Goal: Information Seeking & Learning: Learn about a topic

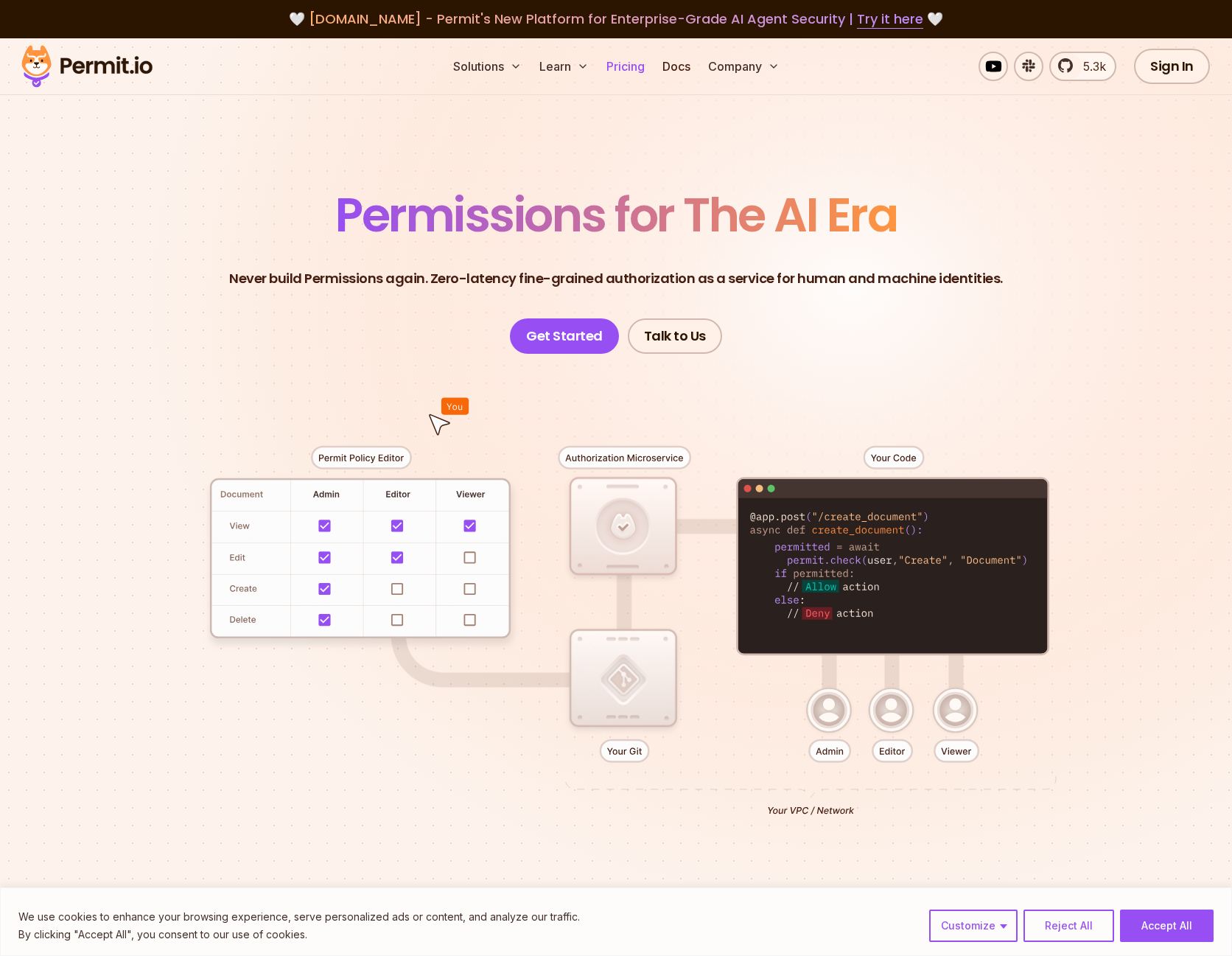
click at [625, 70] on link "Pricing" at bounding box center [625, 66] width 50 height 30
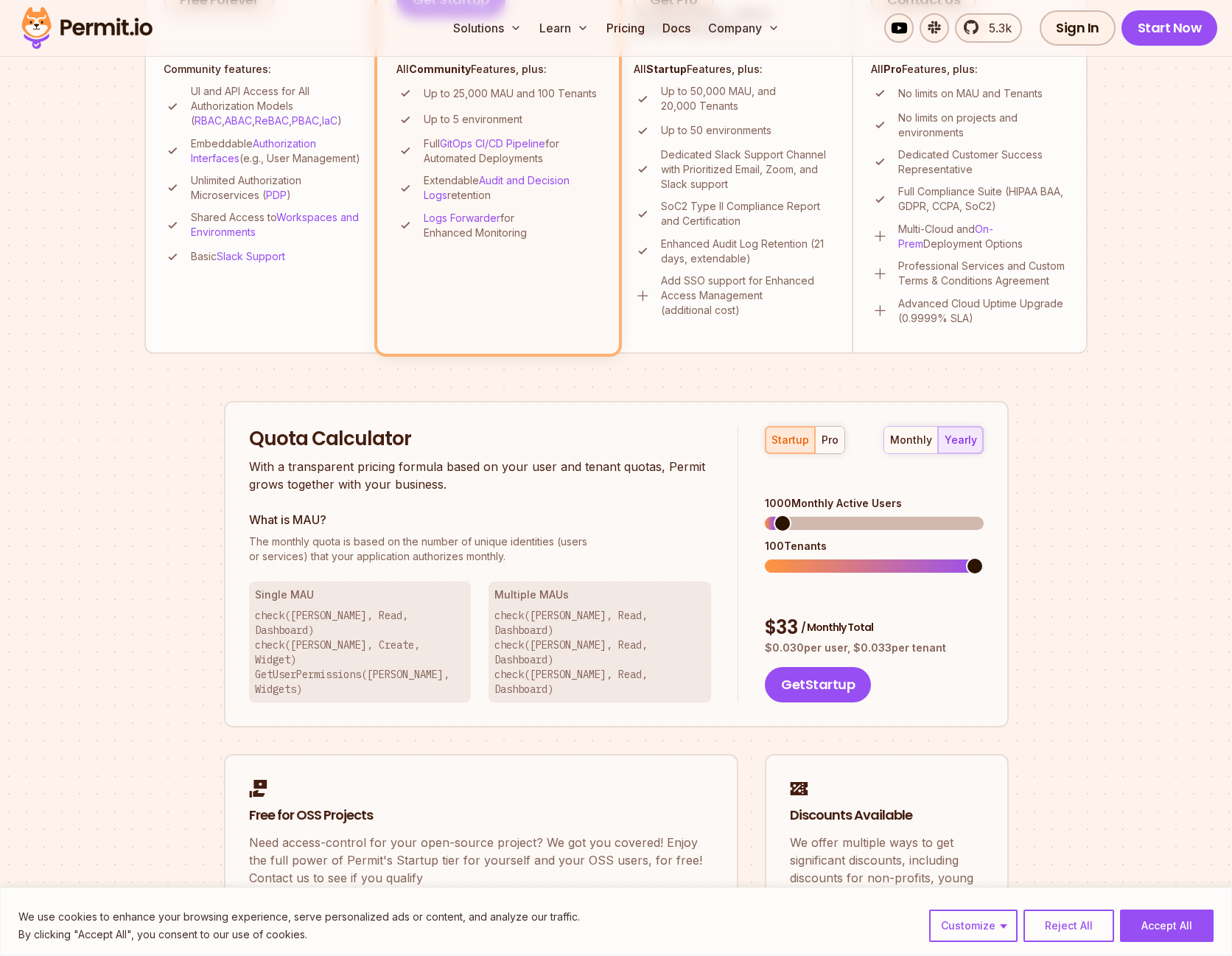
scroll to position [616, 0]
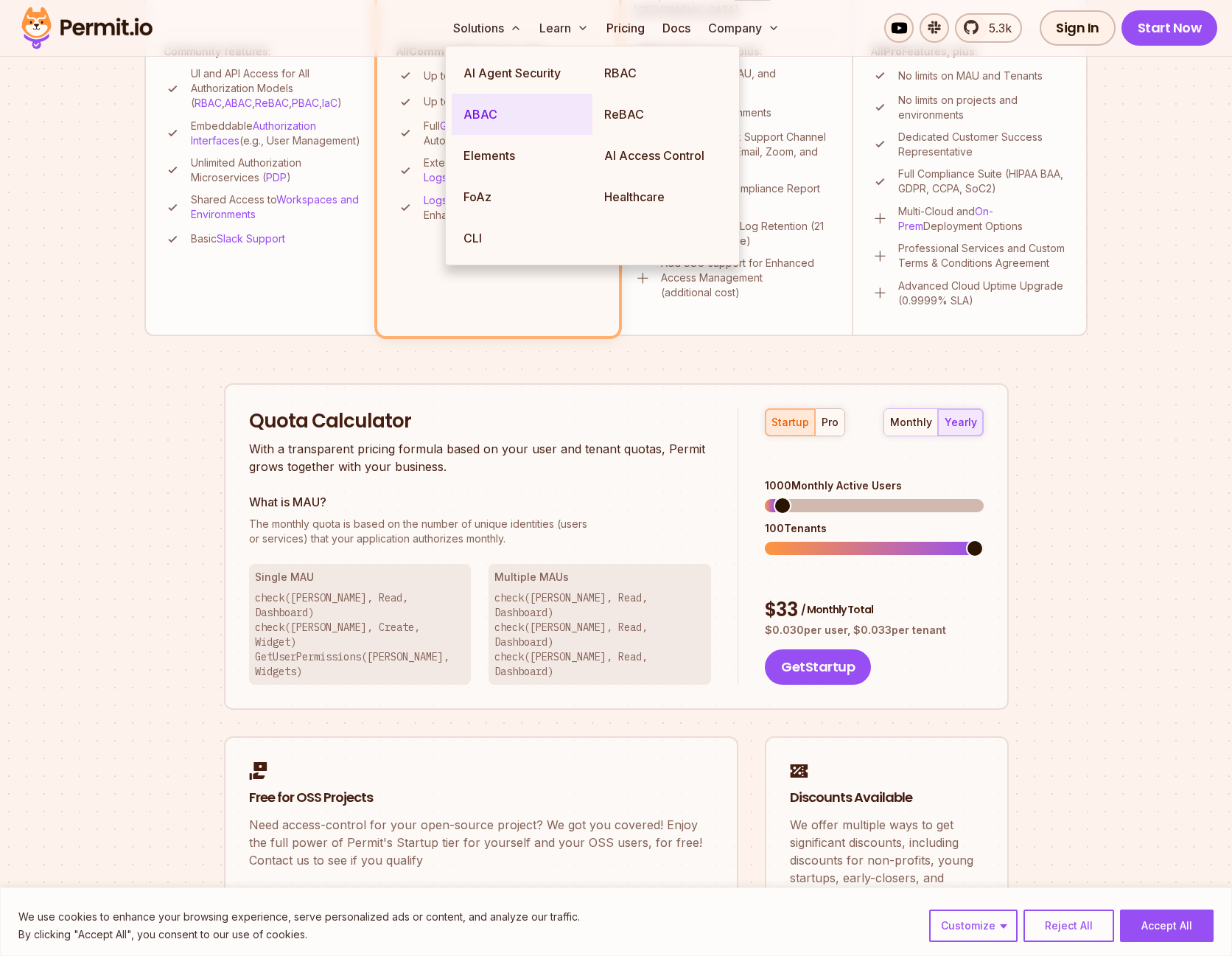
click at [506, 111] on link "ABAC" at bounding box center [522, 115] width 141 height 42
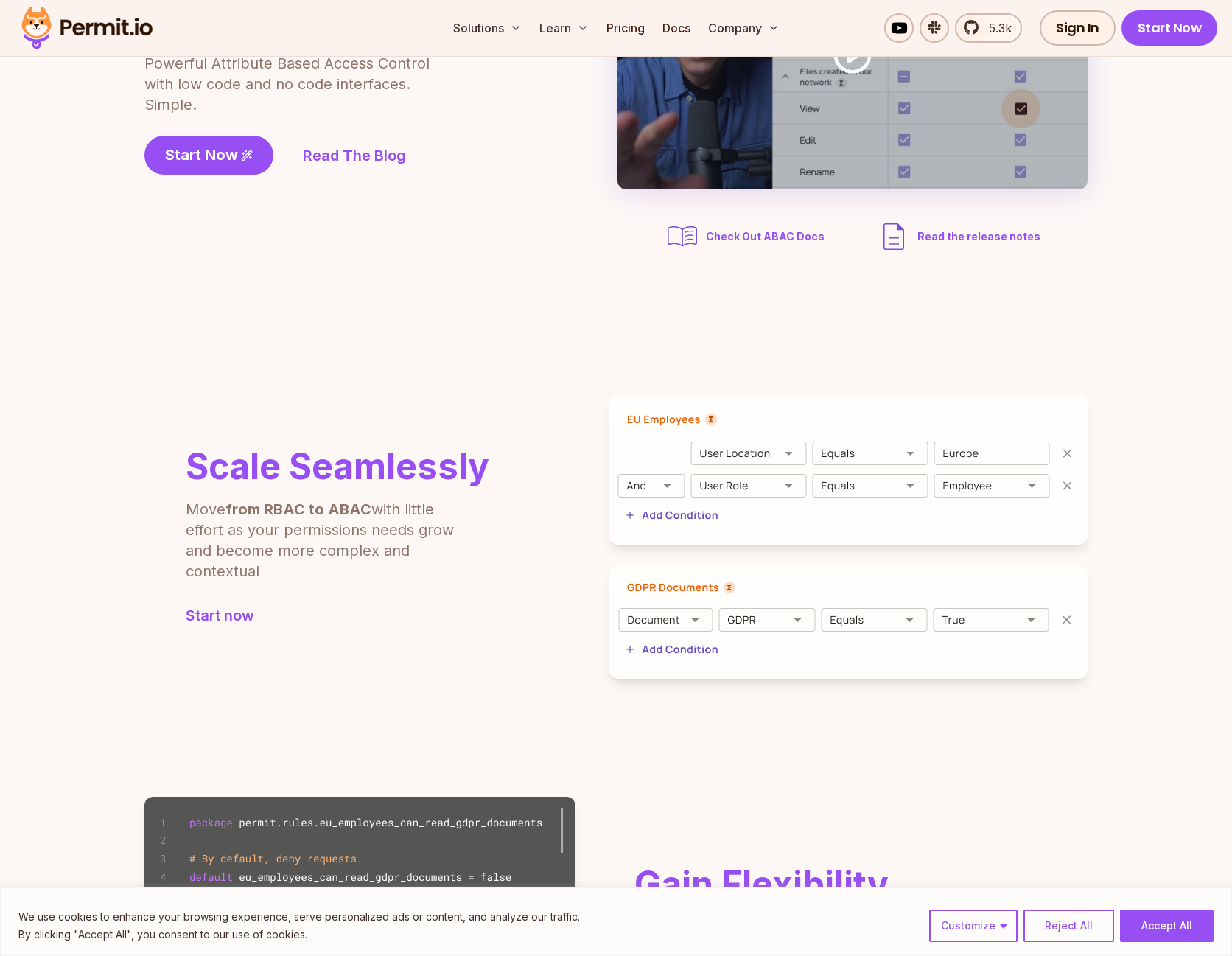
scroll to position [322, 0]
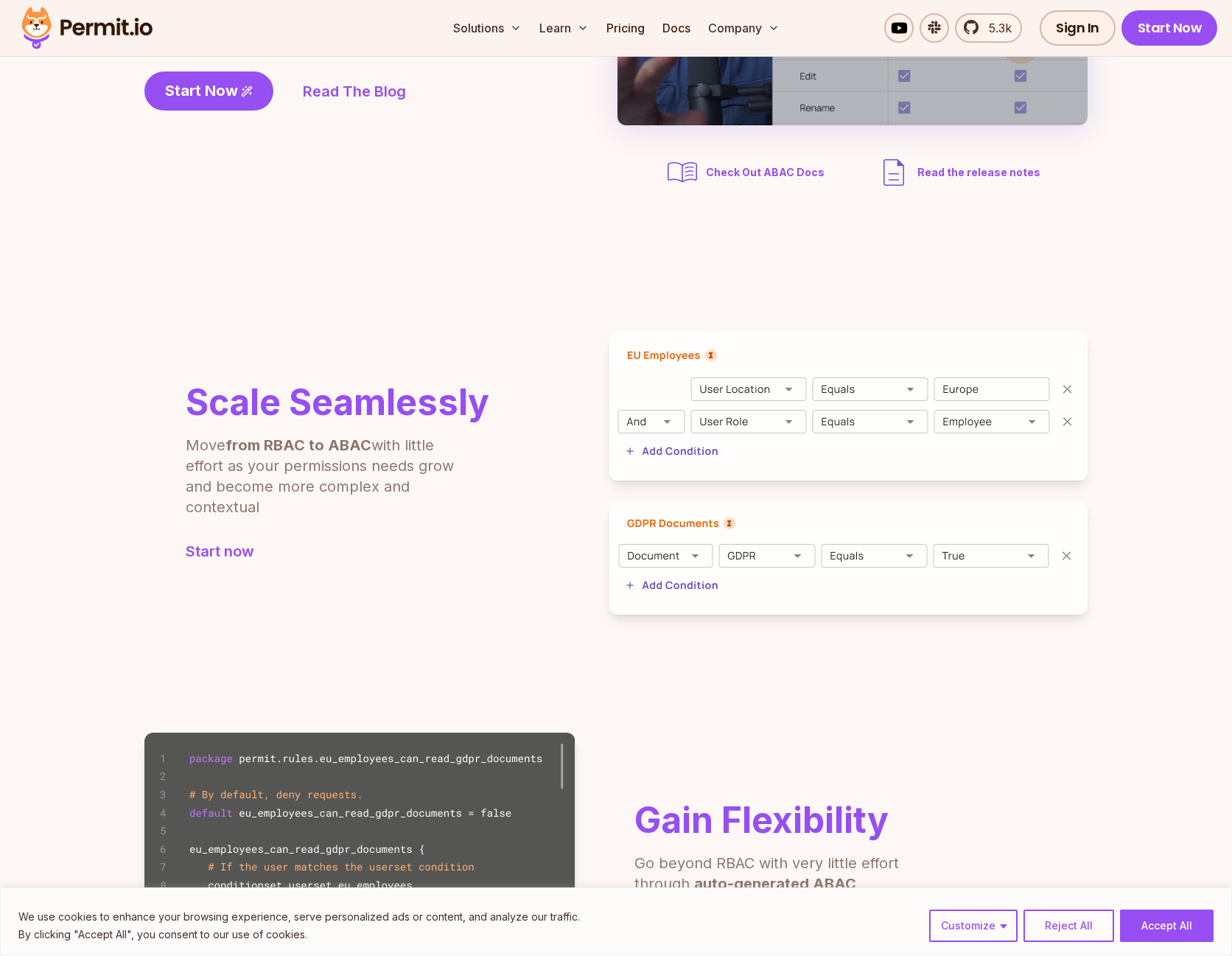
click at [714, 391] on img at bounding box center [848, 406] width 478 height 148
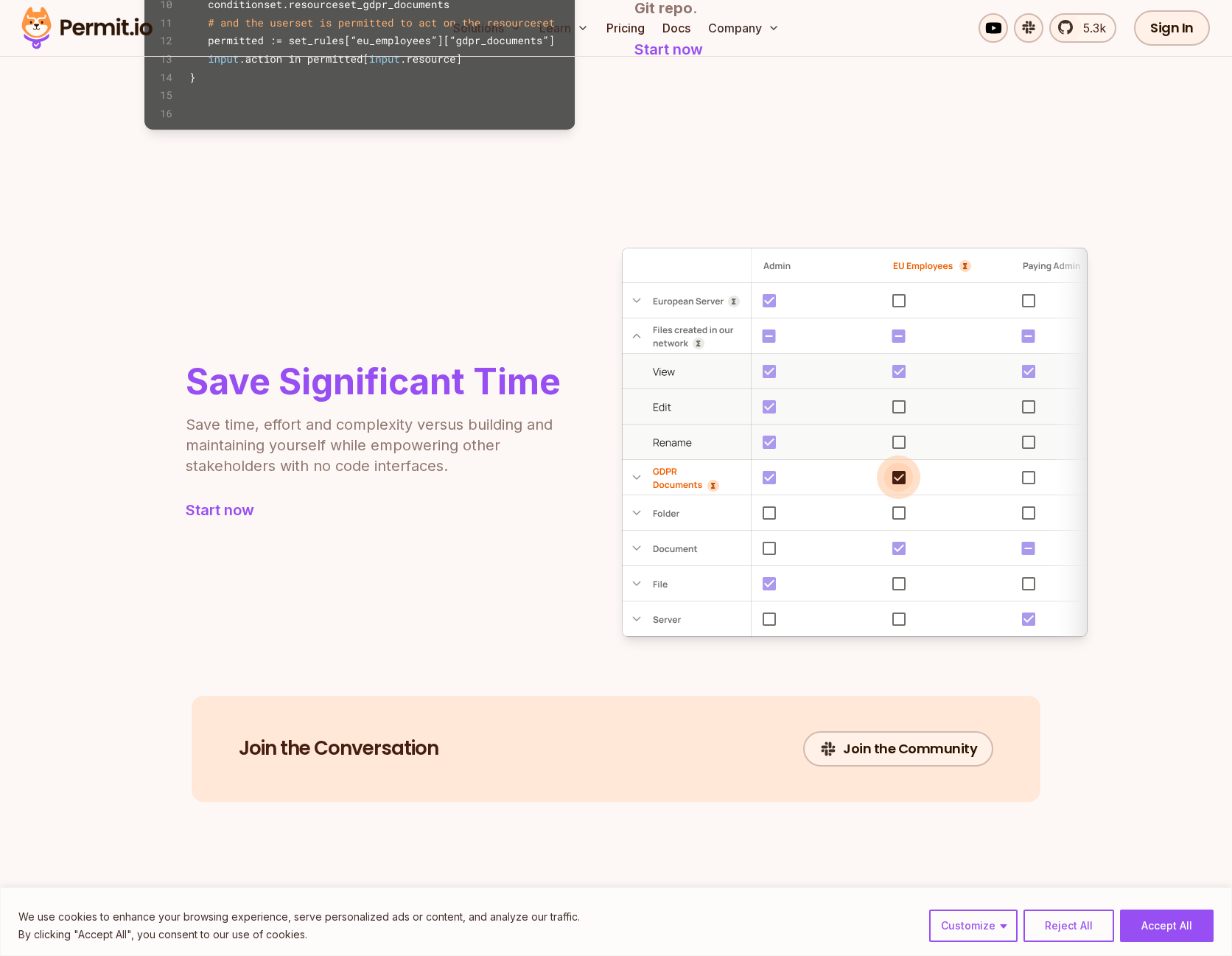
scroll to position [0, 0]
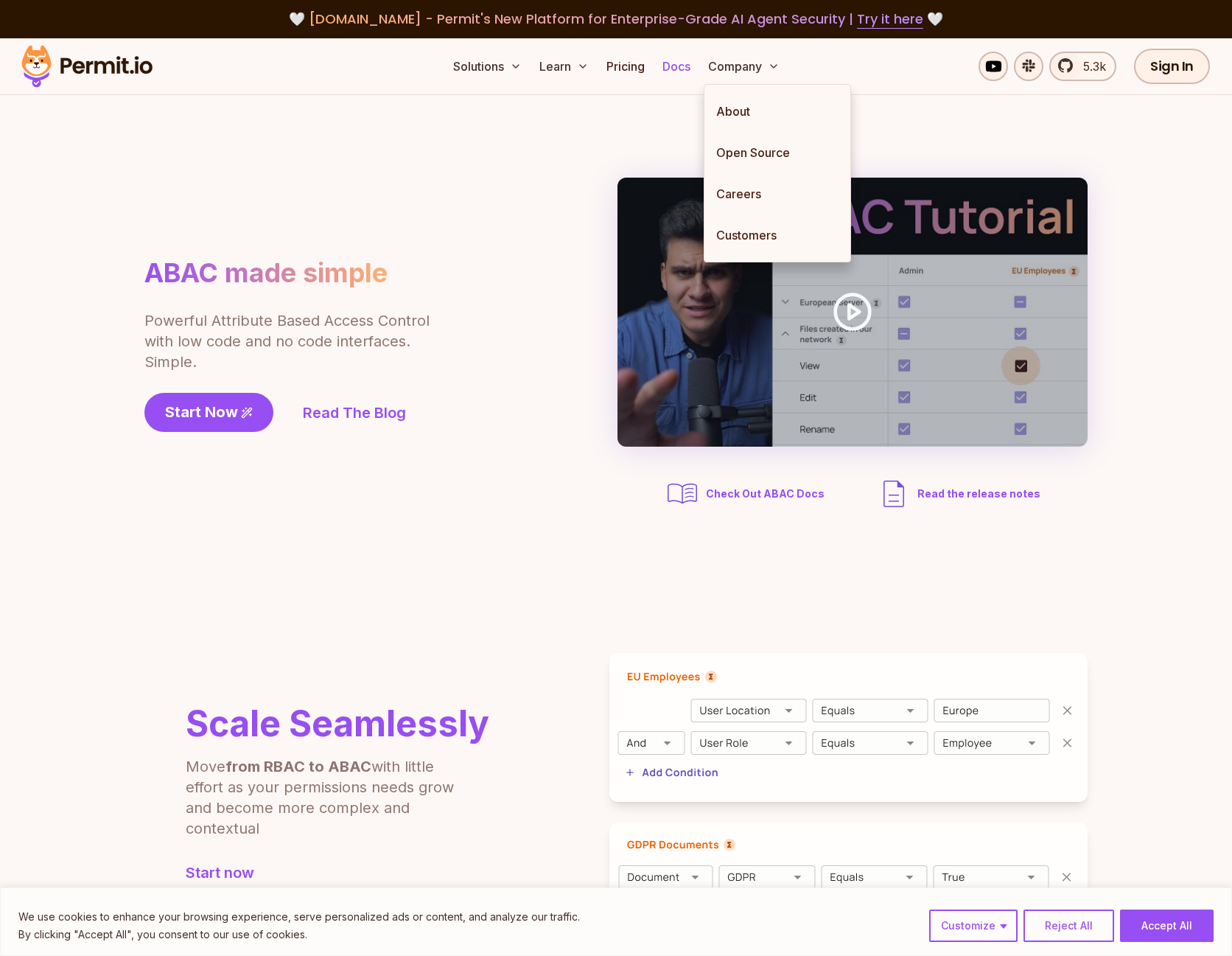
click at [674, 69] on link "Docs" at bounding box center [677, 66] width 40 height 30
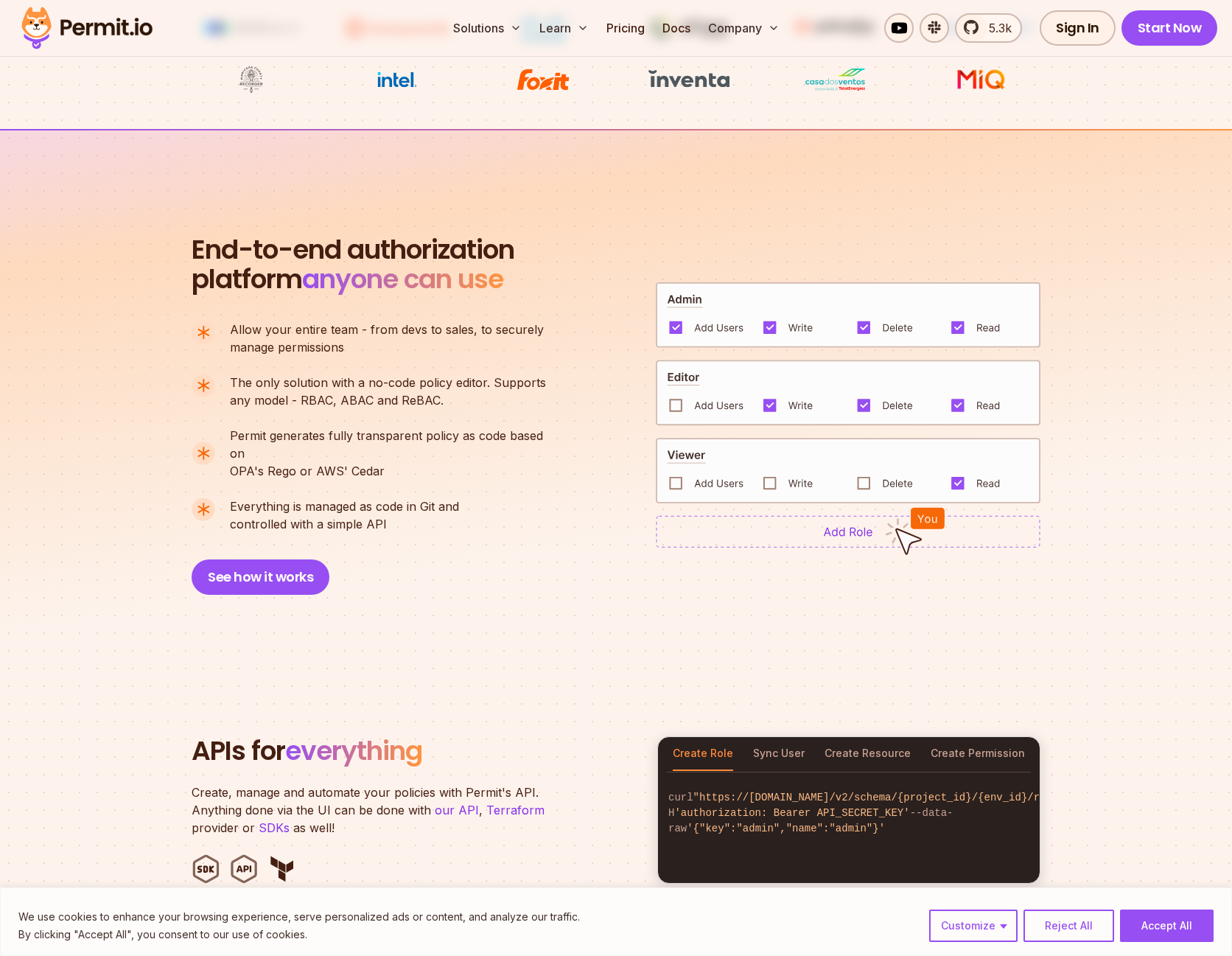
scroll to position [894, 0]
